Goal: Check status: Check status

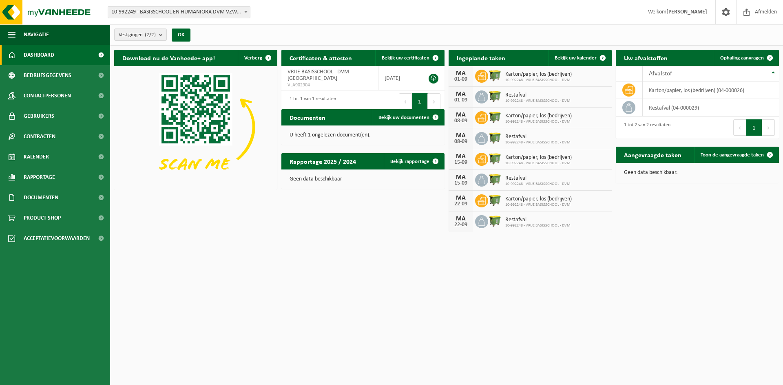
click at [214, 13] on span "10-992249 - BASISSCHOOL EN HUMANIORA DVM VZW - AALST" at bounding box center [179, 12] width 142 height 11
click at [333, 131] on div "U heeft 1 ongelezen document(en)." at bounding box center [362, 136] width 163 height 20
click at [408, 120] on span "Bekijk uw documenten" at bounding box center [403, 117] width 51 height 5
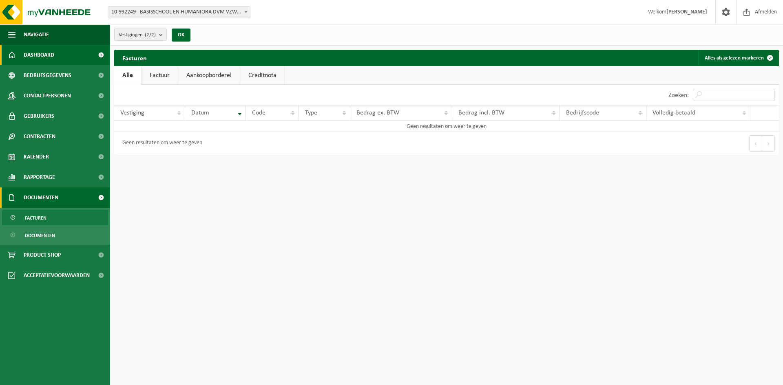
click at [41, 56] on span "Dashboard" at bounding box center [39, 55] width 31 height 20
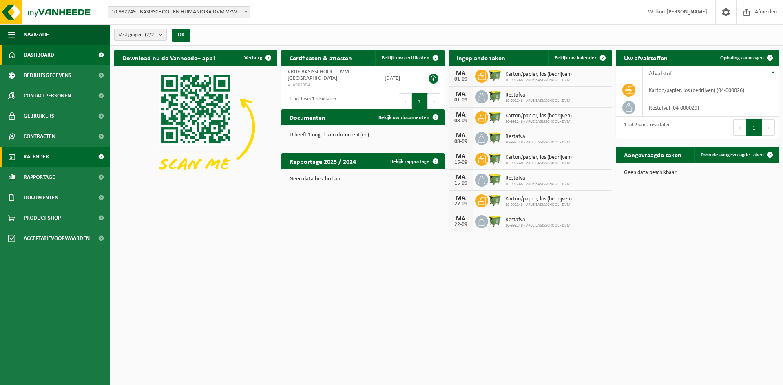
click at [48, 158] on span "Kalender" at bounding box center [36, 157] width 25 height 20
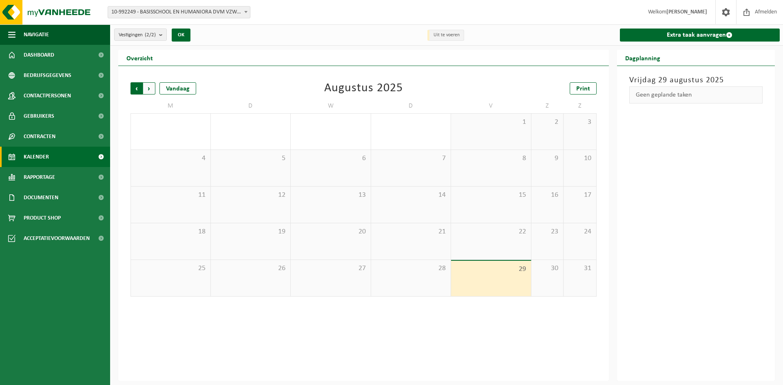
click at [145, 84] on span "Volgende" at bounding box center [149, 88] width 12 height 12
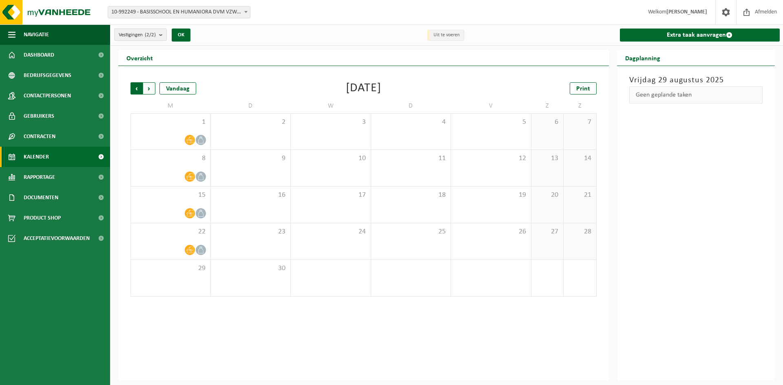
click at [150, 92] on span "Volgende" at bounding box center [149, 88] width 12 height 12
click at [133, 88] on span "Vorige" at bounding box center [136, 88] width 12 height 12
click at [152, 91] on span "Volgende" at bounding box center [149, 88] width 12 height 12
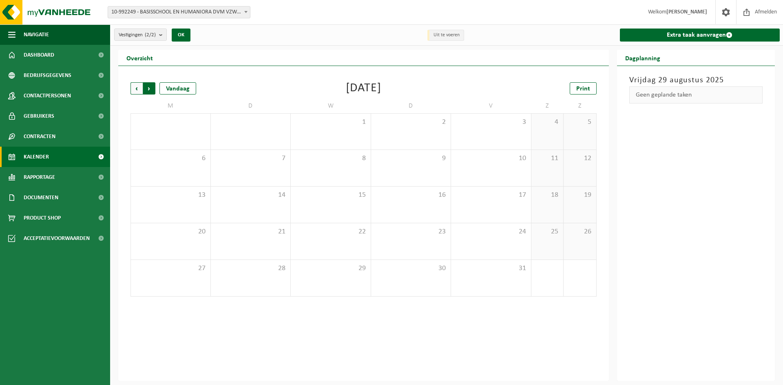
click at [139, 91] on span "Vorige" at bounding box center [136, 88] width 12 height 12
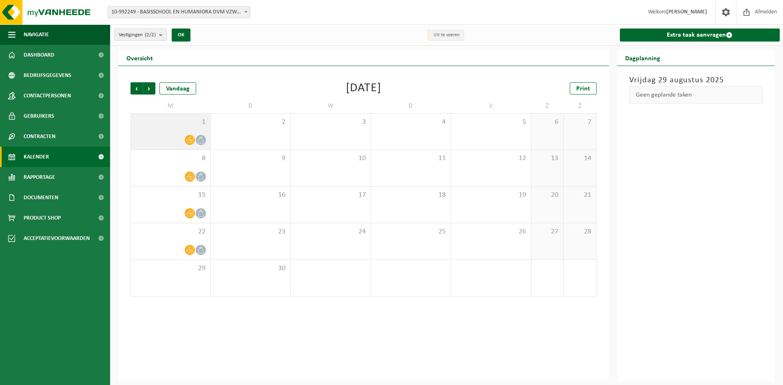
click at [181, 140] on div at bounding box center [170, 140] width 71 height 11
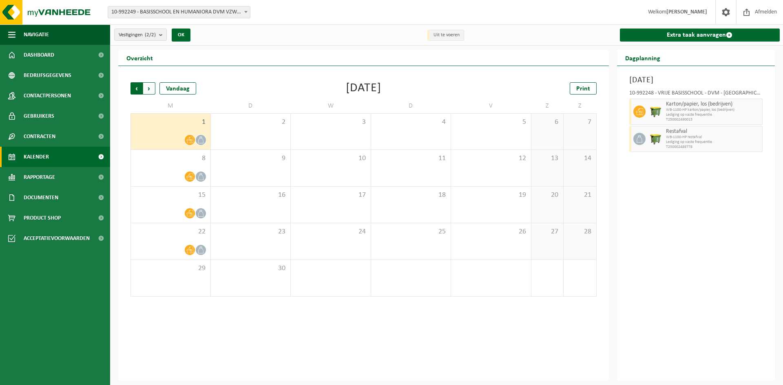
click at [153, 93] on span "Volgende" at bounding box center [149, 88] width 12 height 12
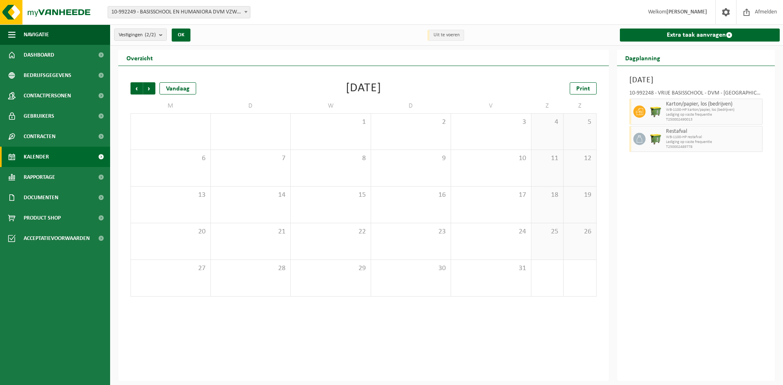
click at [153, 93] on span "Volgende" at bounding box center [149, 88] width 12 height 12
click at [136, 92] on span "Vorige" at bounding box center [136, 88] width 12 height 12
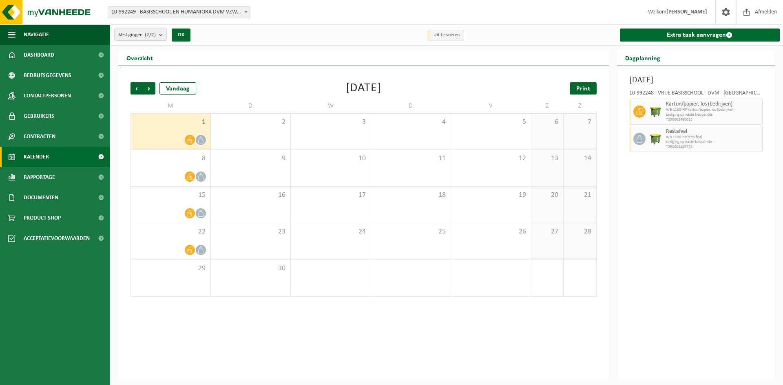
click at [581, 88] on span "Print" at bounding box center [583, 89] width 14 height 7
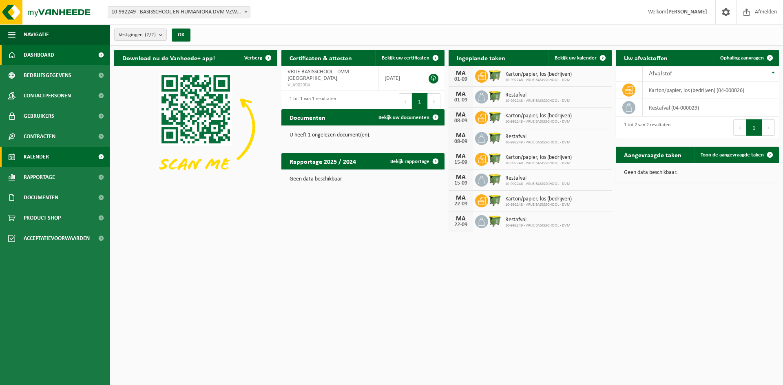
click at [48, 157] on span "Kalender" at bounding box center [36, 157] width 25 height 20
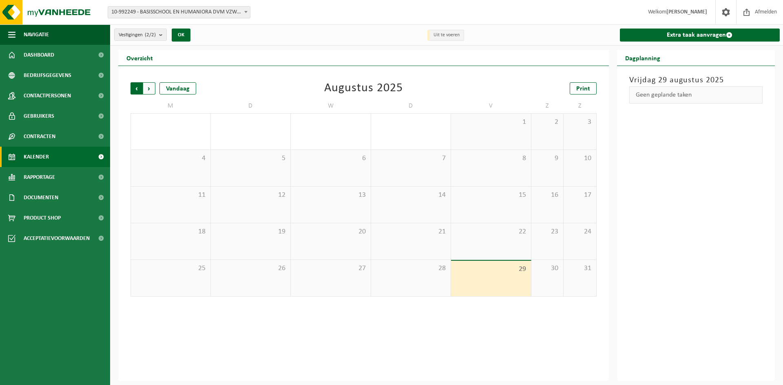
click at [150, 88] on span "Volgende" at bounding box center [149, 88] width 12 height 12
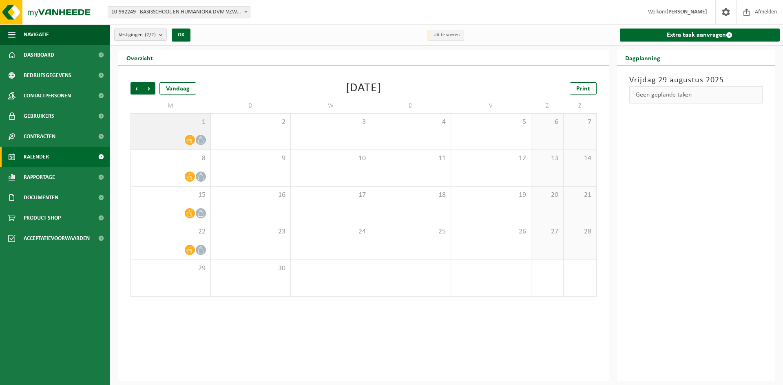
click at [190, 141] on icon at bounding box center [189, 140] width 7 height 7
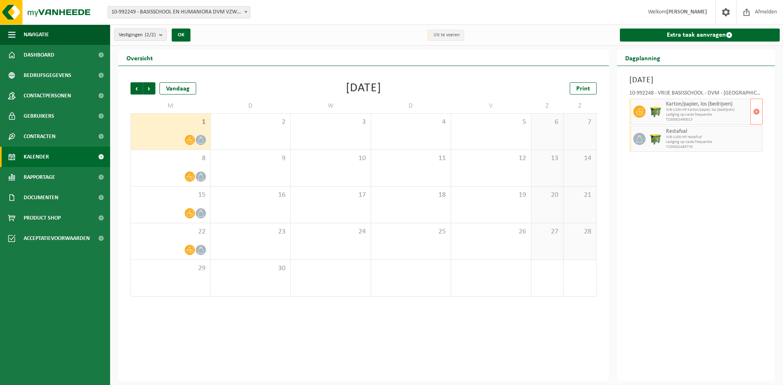
click at [685, 106] on span "Karton/papier, los (bedrijven)" at bounding box center [707, 104] width 83 height 7
click at [652, 110] on img at bounding box center [655, 112] width 12 height 12
click at [636, 112] on icon at bounding box center [639, 111] width 7 height 7
click at [658, 145] on div at bounding box center [655, 139] width 16 height 26
click at [153, 7] on span "10-992249 - BASISSCHOOL EN HUMANIORA DVM VZW - AALST" at bounding box center [179, 12] width 142 height 11
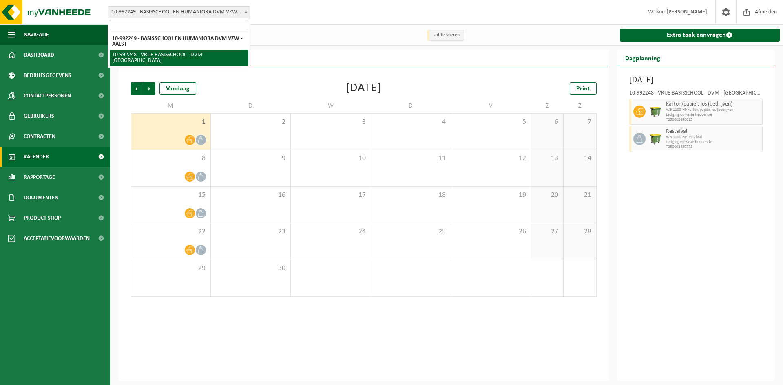
select select "170200"
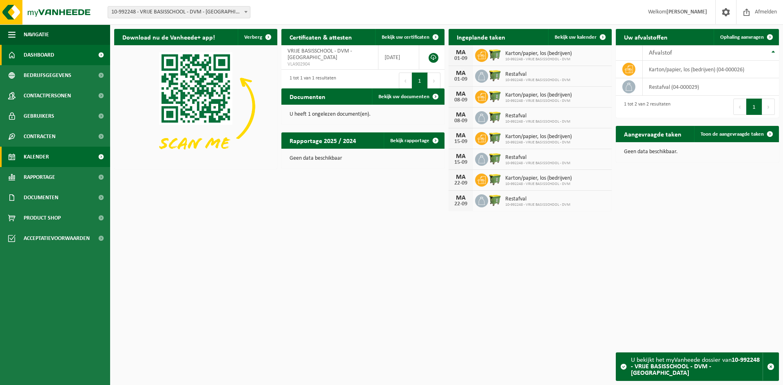
click at [46, 156] on span "Kalender" at bounding box center [36, 157] width 25 height 20
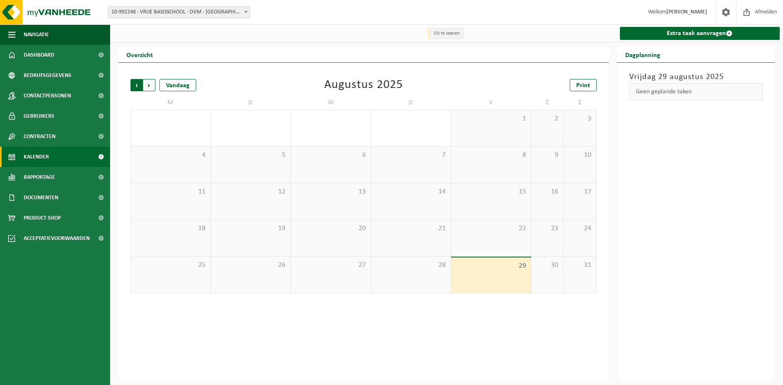
click at [148, 85] on span "Volgende" at bounding box center [149, 85] width 12 height 12
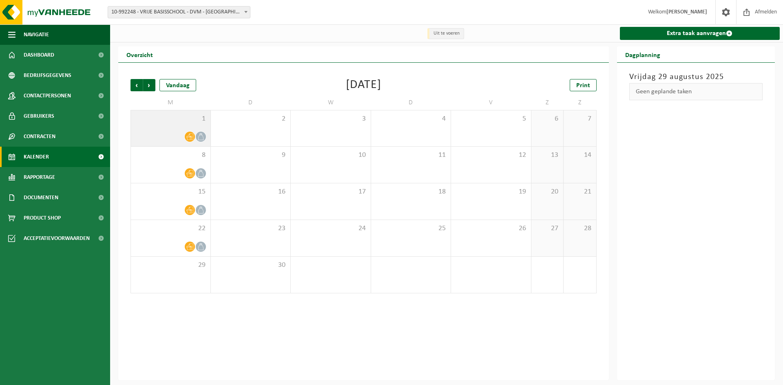
click at [191, 134] on icon at bounding box center [189, 136] width 7 height 7
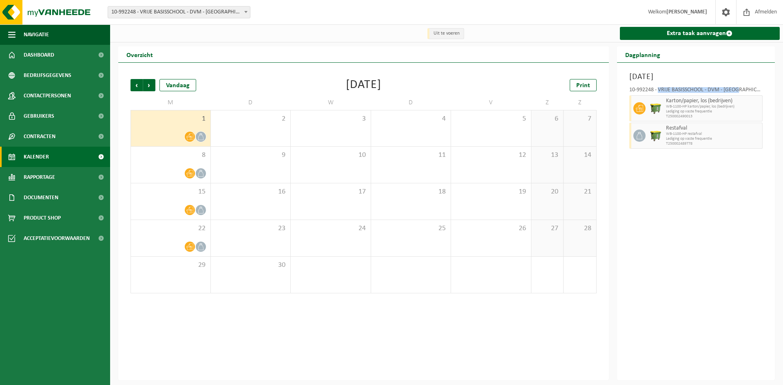
drag, startPoint x: 658, startPoint y: 91, endPoint x: 739, endPoint y: 91, distance: 81.1
click at [739, 91] on div "10-992248 - VRIJE BASISSCHOOL - DVM - [GEOGRAPHIC_DATA]" at bounding box center [696, 91] width 134 height 8
click at [178, 15] on span "10-992248 - VRIJE BASISSCHOOL - DVM - [GEOGRAPHIC_DATA]" at bounding box center [179, 12] width 142 height 11
click at [259, 83] on div "Vorige Volgende Vandaag September 2025 Print" at bounding box center [363, 85] width 466 height 12
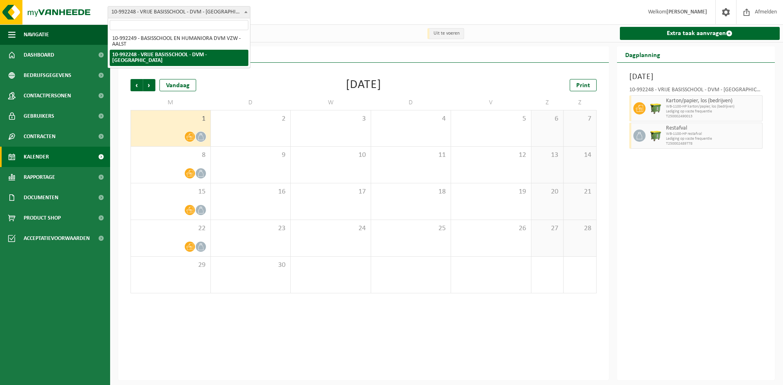
click at [143, 11] on span "10-992248 - VRIJE BASISSCHOOL - DVM - [GEOGRAPHIC_DATA]" at bounding box center [179, 12] width 142 height 11
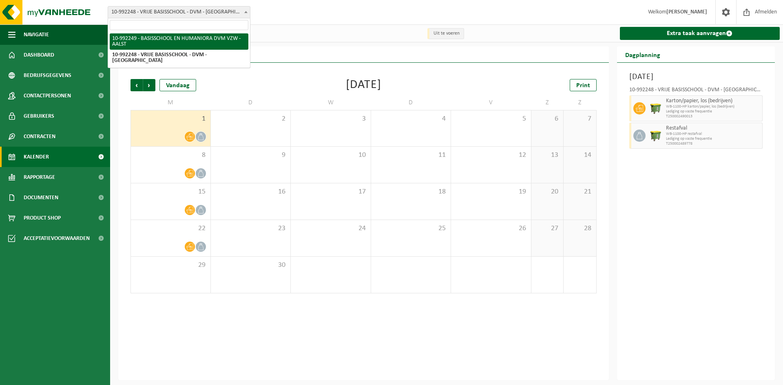
select select "170201"
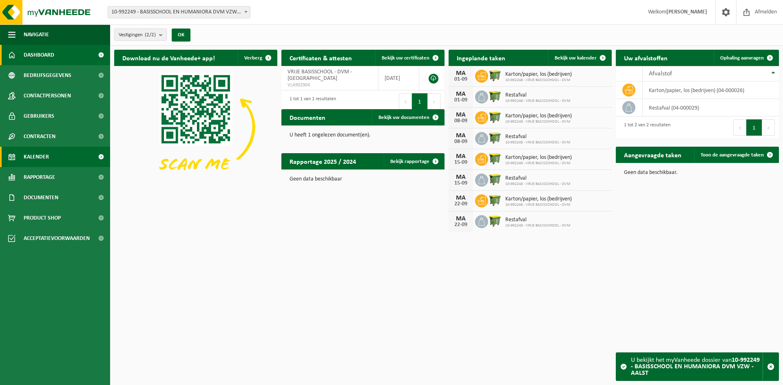
click at [30, 164] on span "Kalender" at bounding box center [36, 157] width 25 height 20
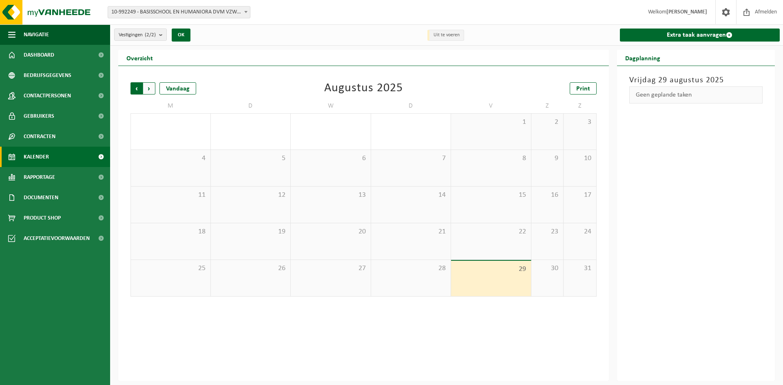
click at [144, 92] on span "Volgende" at bounding box center [149, 88] width 12 height 12
